Goal: Task Accomplishment & Management: Complete application form

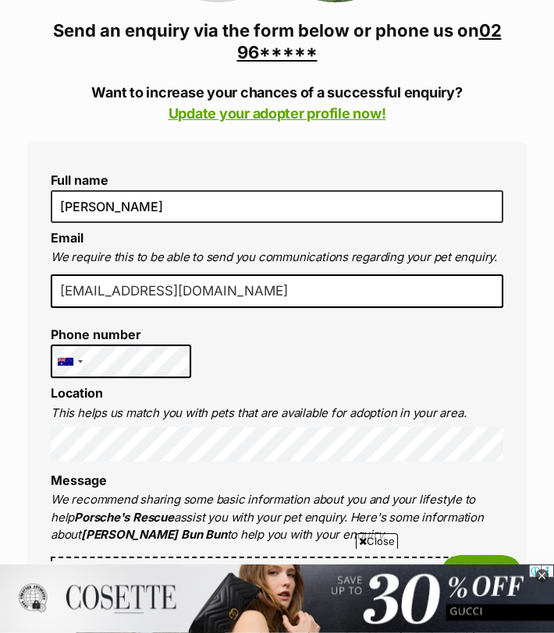
scroll to position [387, 0]
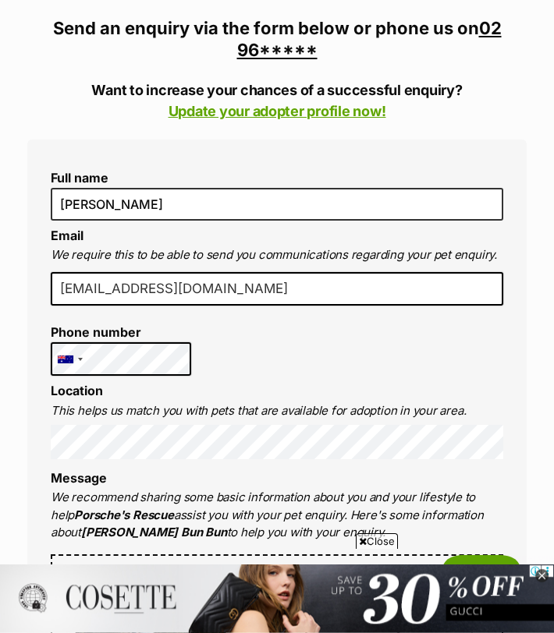
click at [254, 384] on li "Location This helps us match you with pets that are available for adoption in y…" at bounding box center [277, 421] width 452 height 75
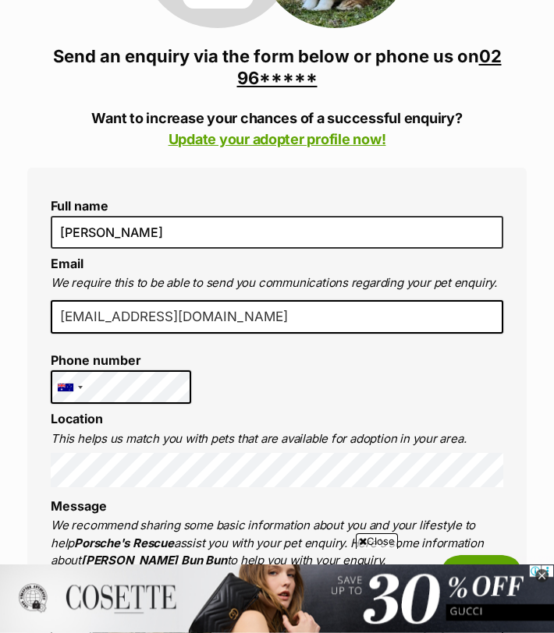
scroll to position [358, 0]
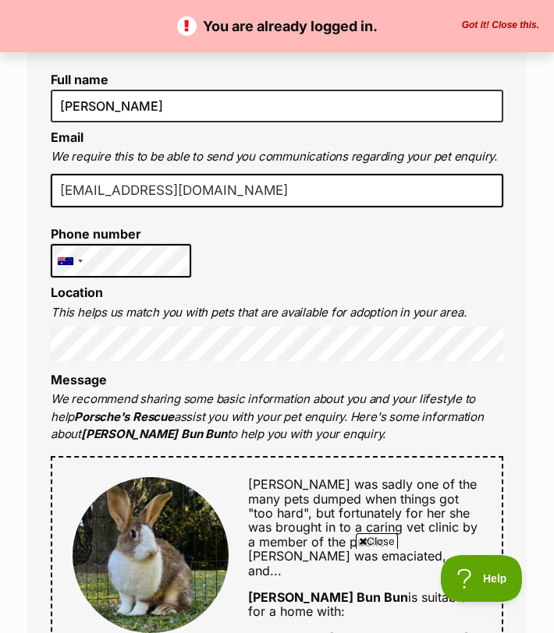
drag, startPoint x: 109, startPoint y: 158, endPoint x: 74, endPoint y: 158, distance: 35.1
click at [74, 174] on input "[EMAIL_ADDRESS][DOMAIN_NAME]" at bounding box center [277, 191] width 452 height 34
type input "[EMAIL_ADDRESS][DOMAIN_NAME]"
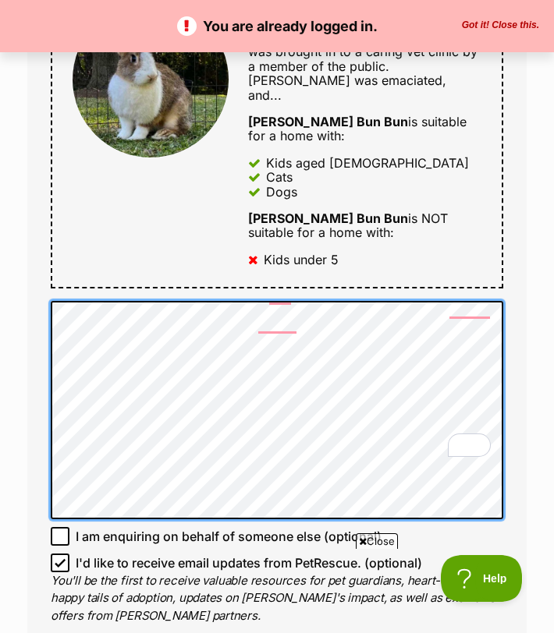
scroll to position [1124, 0]
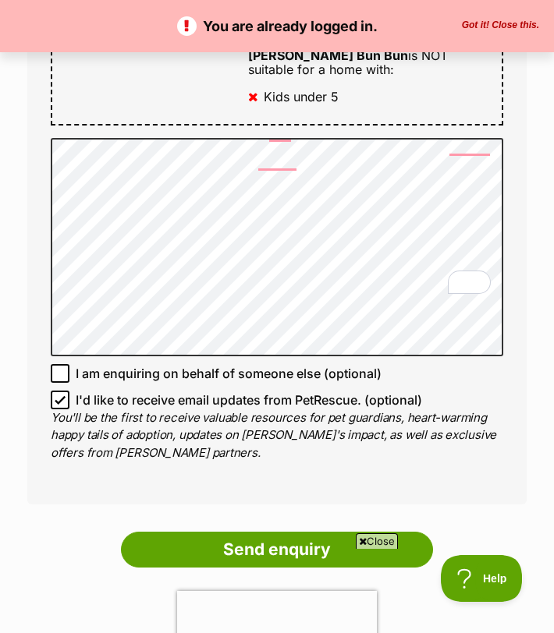
click at [86, 391] on span "I'd like to receive email updates from PetRescue. (optional)" at bounding box center [249, 400] width 346 height 19
click at [69, 391] on input "I'd like to receive email updates from PetRescue. (optional)" at bounding box center [60, 400] width 19 height 19
checkbox input "false"
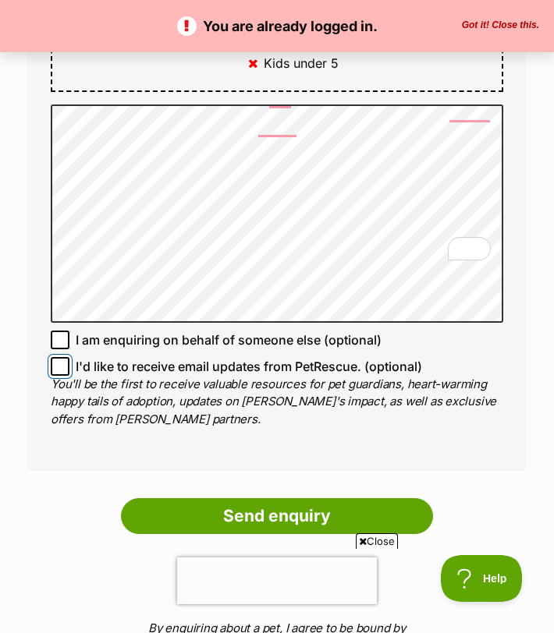
scroll to position [1158, 0]
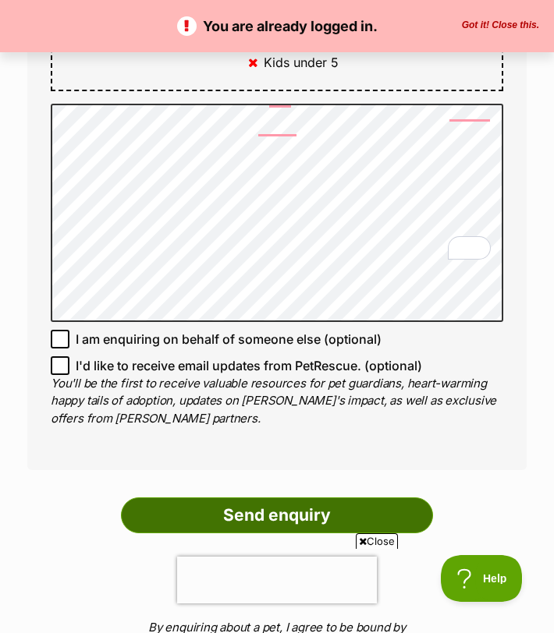
click at [223, 498] on input "Send enquiry" at bounding box center [277, 516] width 312 height 36
